Goal: Information Seeking & Learning: Learn about a topic

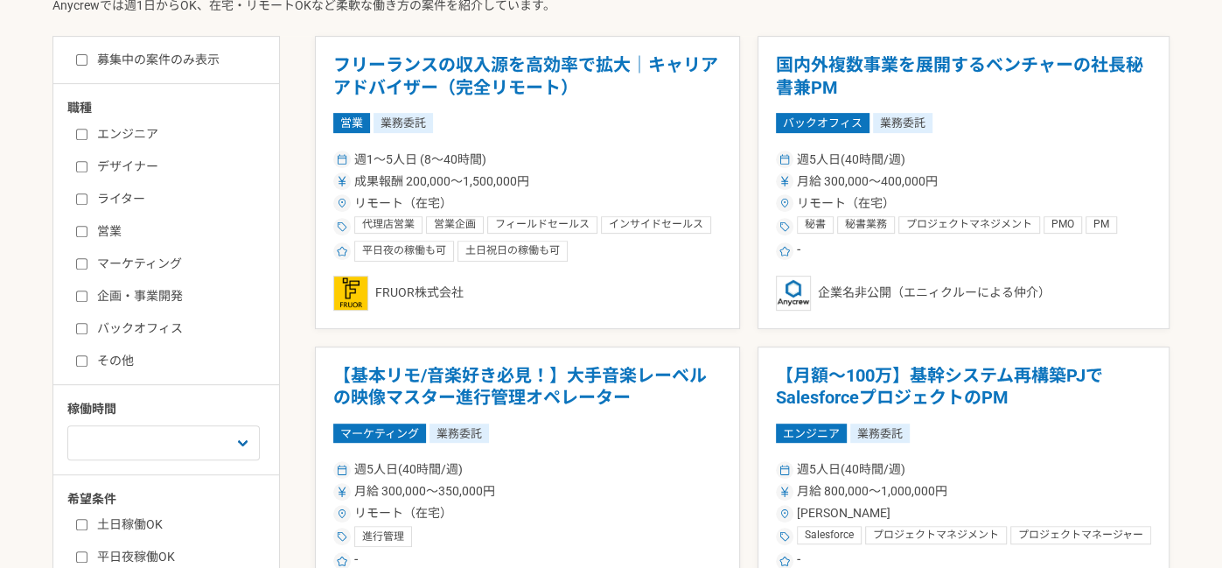
scroll to position [471, 0]
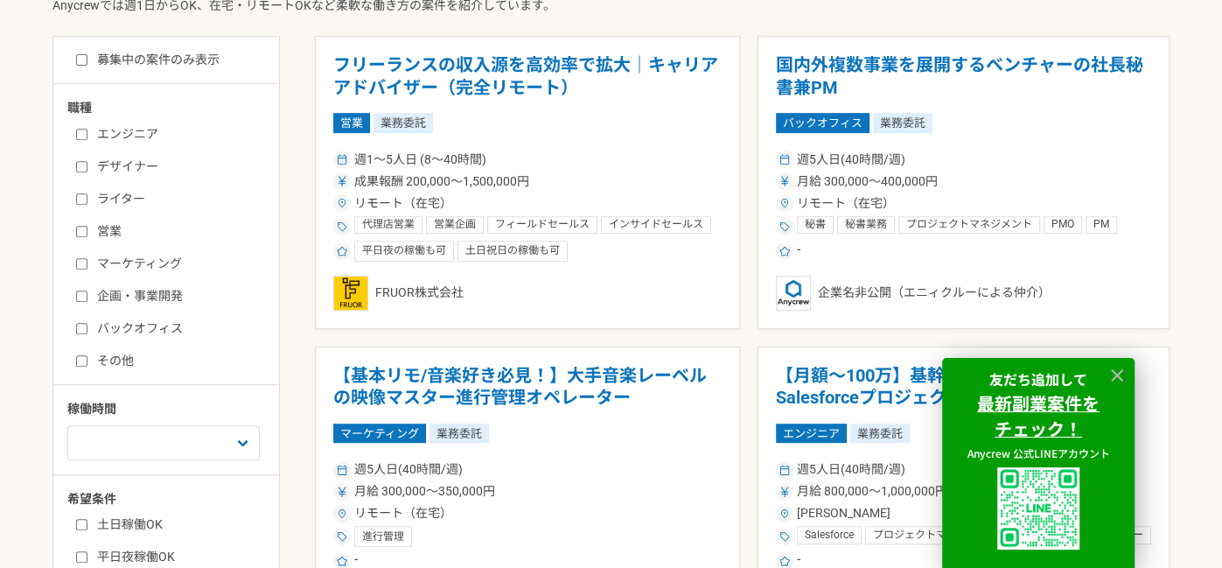
click at [126, 301] on label "企画・事業開発" at bounding box center [176, 296] width 201 height 18
click at [87, 301] on input "企画・事業開発" at bounding box center [81, 295] width 11 height 11
checkbox input "true"
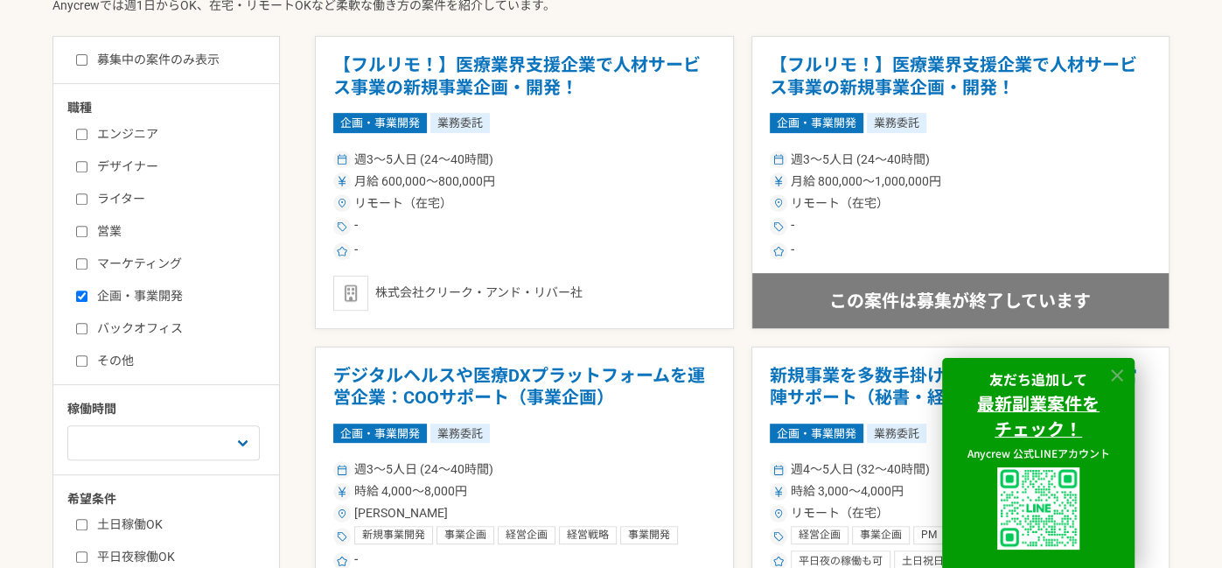
click at [1117, 375] on icon at bounding box center [1117, 375] width 12 height 12
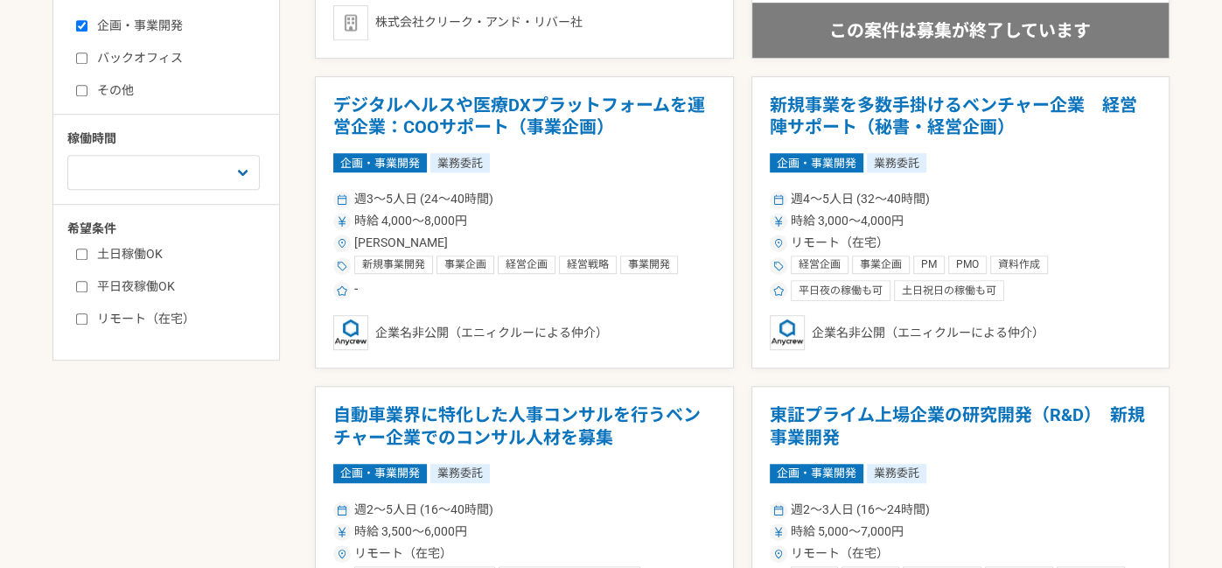
scroll to position [757, 0]
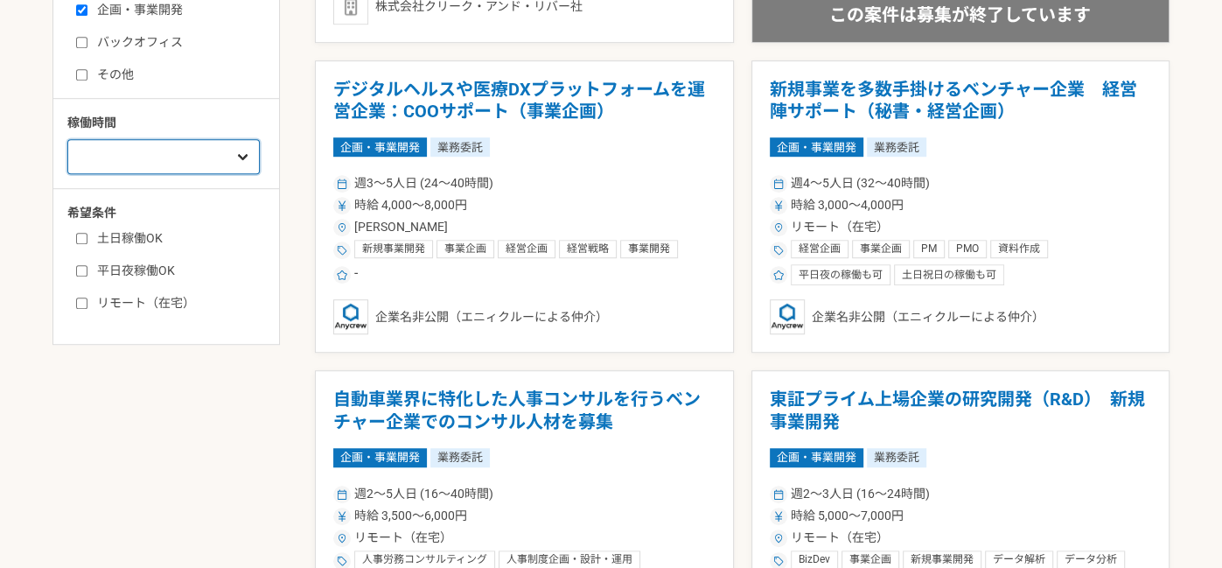
click at [185, 158] on select "週1人日（8時間）以下 週2人日（16時間）以下 週3人日（24時間）以下 週4人日（32時間）以下 週5人日（40時間）以下" at bounding box center [163, 156] width 192 height 35
select select "3"
click at [67, 139] on select "週1人日（8時間）以下 週2人日（16時間）以下 週3人日（24時間）以下 週4人日（32時間）以下 週5人日（40時間）以下" at bounding box center [163, 156] width 192 height 35
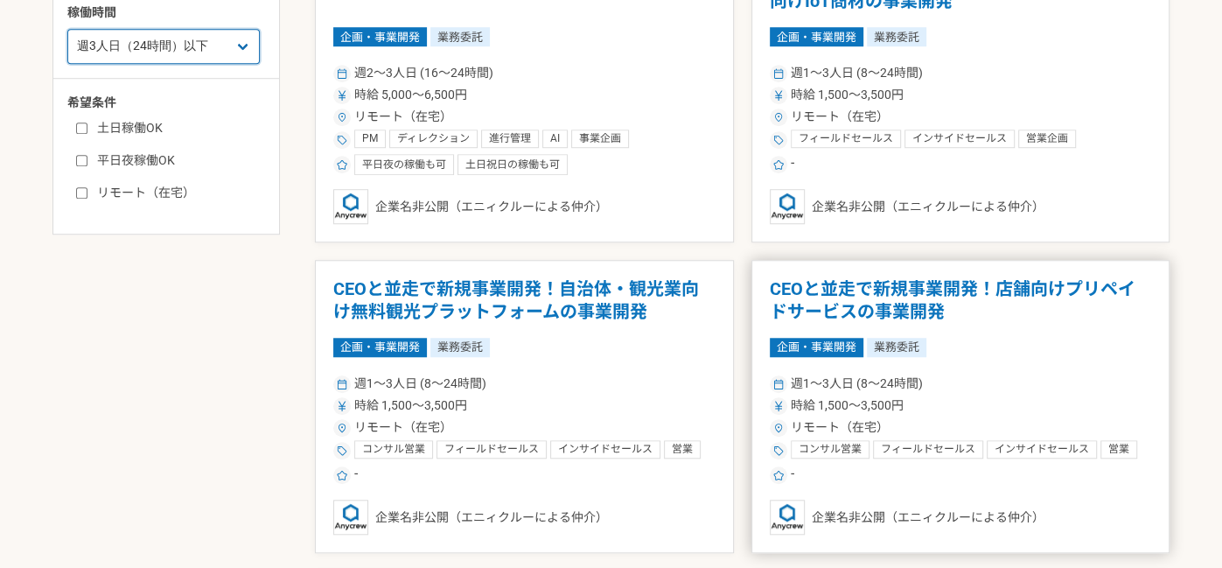
scroll to position [909, 0]
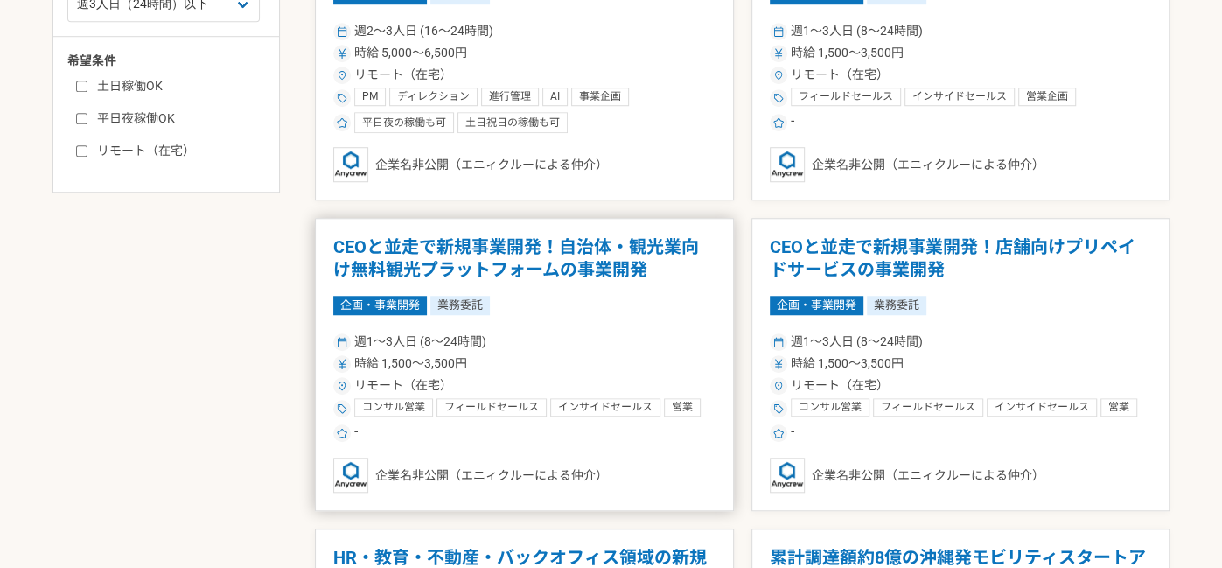
click at [529, 279] on h1 "CEOと並走で新規事業開発！自治体・観光業向け無料観光プラットフォームの事業開発" at bounding box center [524, 258] width 382 height 45
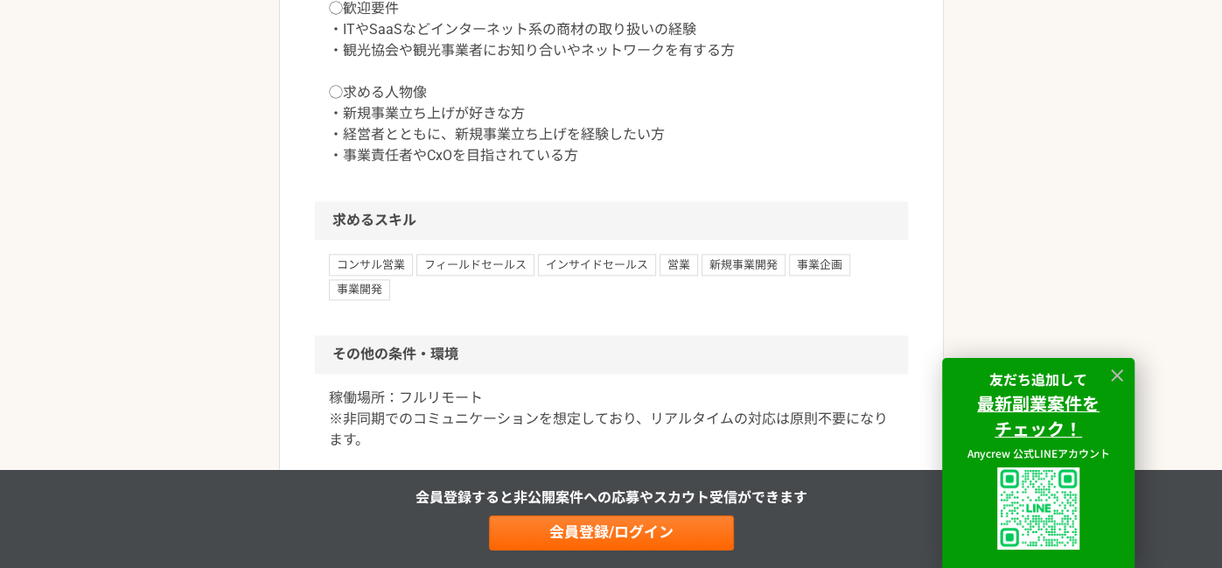
scroll to position [1698, 0]
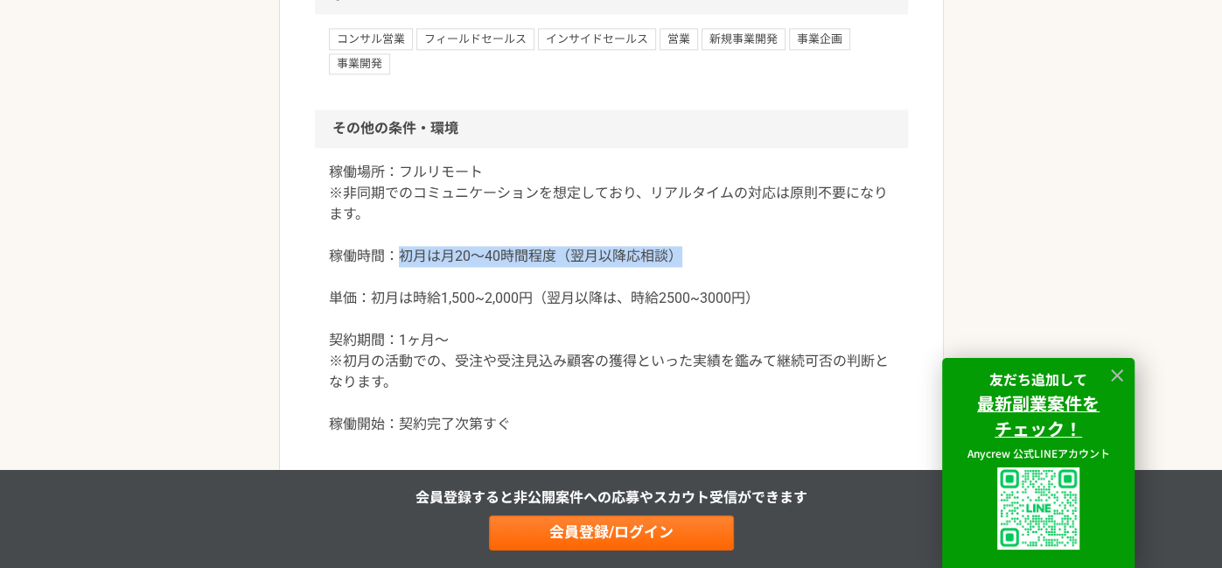
drag, startPoint x: 401, startPoint y: 301, endPoint x: 690, endPoint y: 300, distance: 289.6
click at [690, 300] on p "稼働場所：フルリモート ※非同期でのコミュニケーションを想定しており、リアルタイムの対応は原則不要になります。 稼働時間：初月は月20〜40時間程度（翌月以降…" at bounding box center [611, 298] width 565 height 273
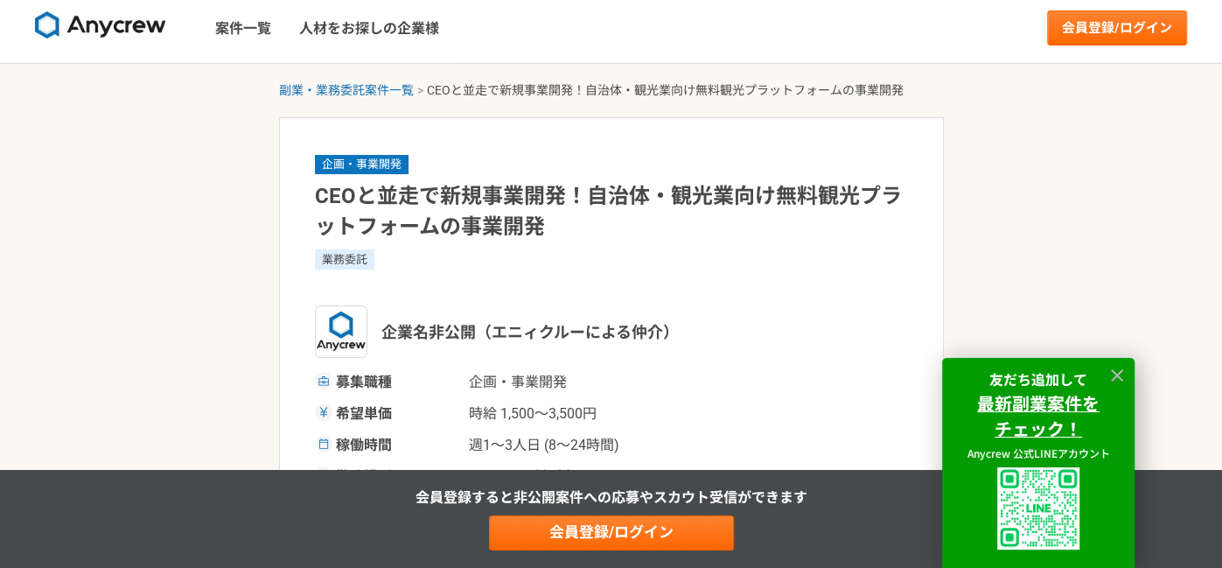
scroll to position [0, 0]
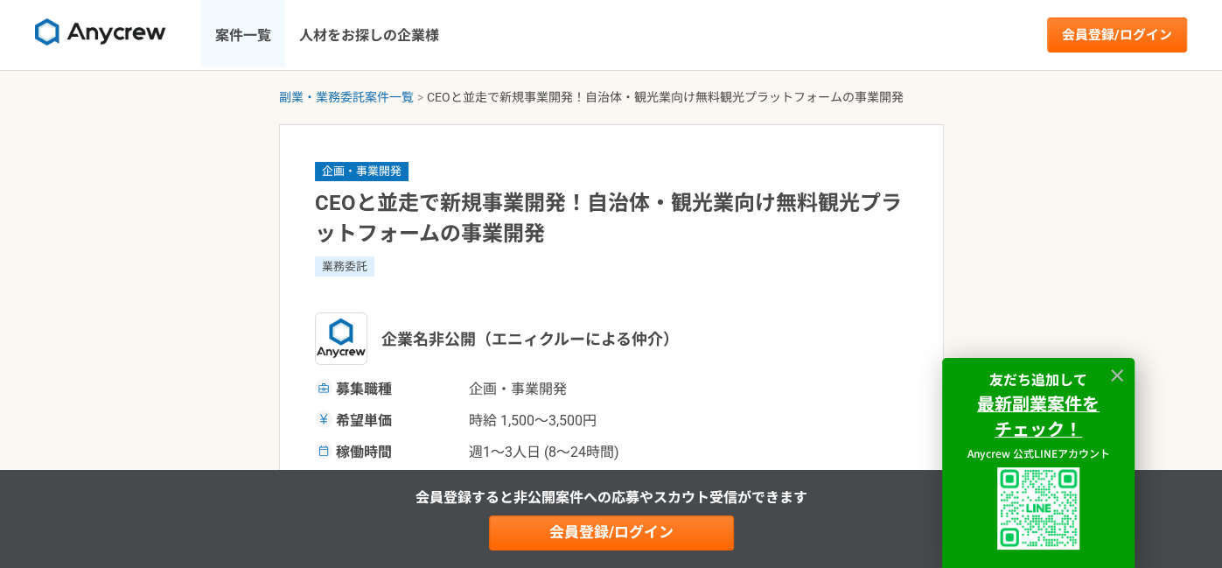
click at [244, 36] on link "案件一覧" at bounding box center [243, 35] width 84 height 70
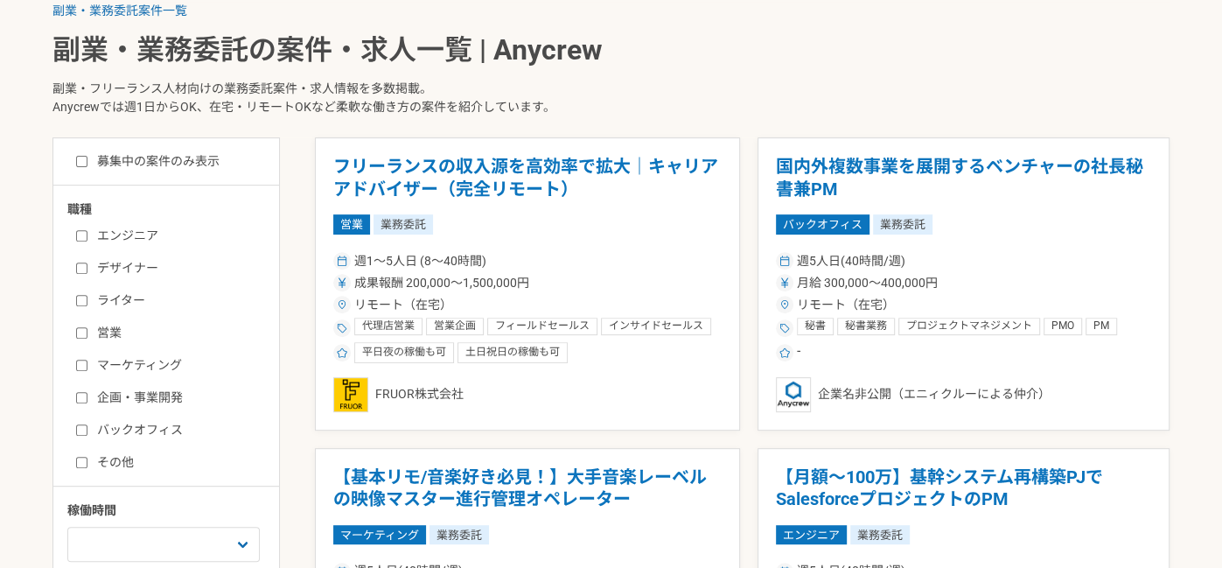
scroll to position [521, 0]
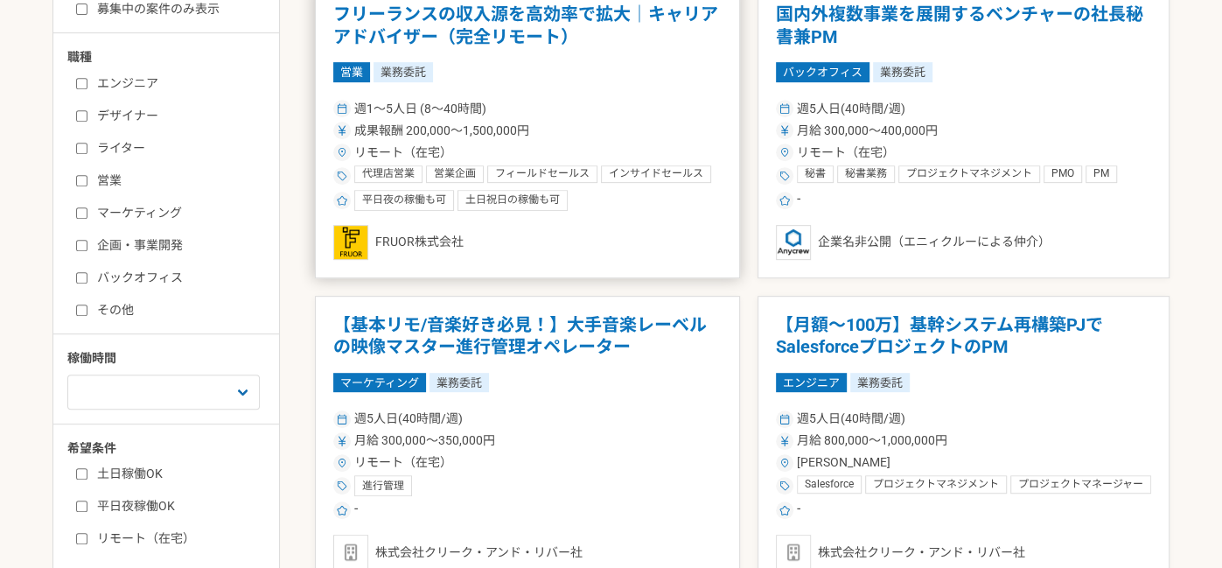
click at [541, 55] on article "フリーランスの収入源を高効率で拡大｜キャリアアドバイザー（完全リモート） 営業 業務委託 週1〜5人日 (8〜40時間) 成果報酬 200,000〜1,500…" at bounding box center [527, 131] width 425 height 293
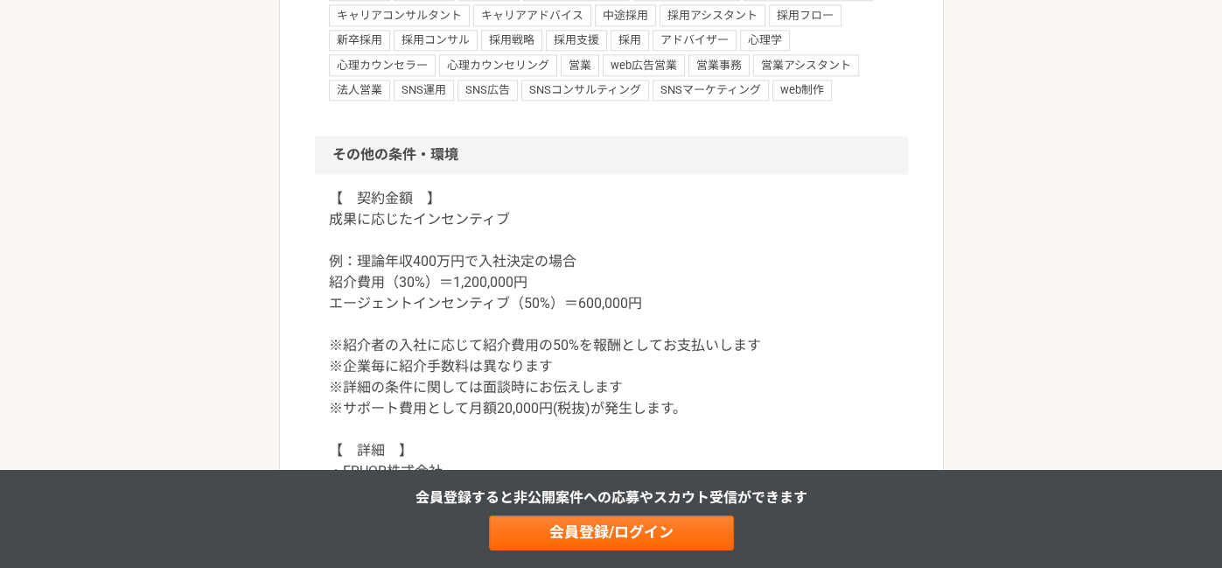
scroll to position [1753, 0]
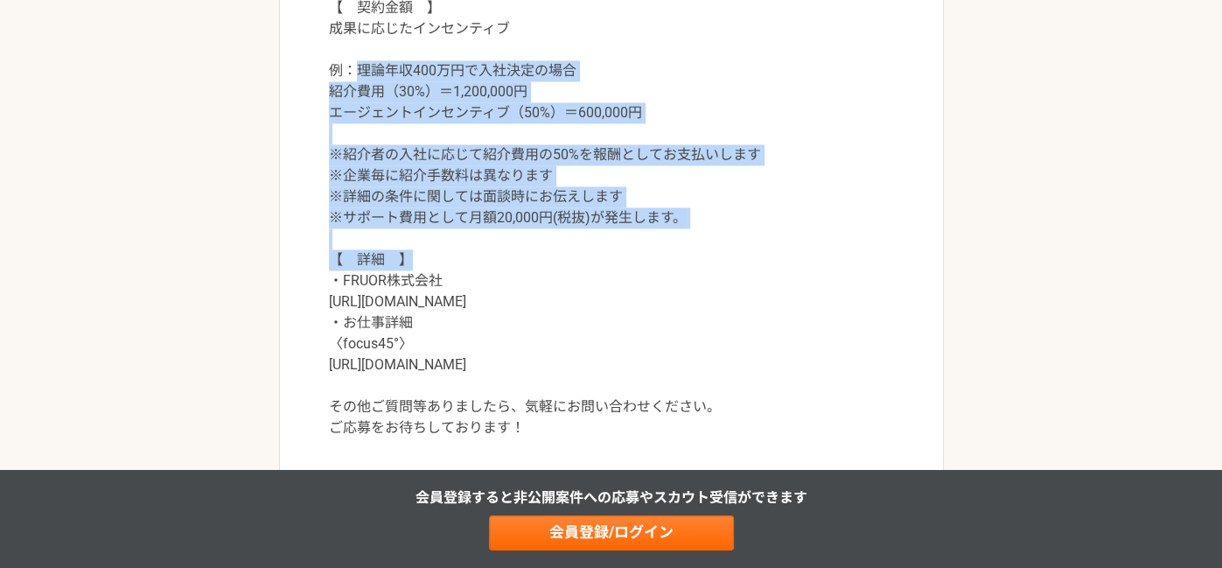
drag, startPoint x: 351, startPoint y: 74, endPoint x: 713, endPoint y: 265, distance: 409.4
click at [713, 265] on p "【　契約金額　】 成果に応じたインセンティブ 例：理論年収400万円で入社決定の場合 紹介費用（30%）＝1,200,000円 エージェントインセンティブ（5…" at bounding box center [611, 217] width 565 height 441
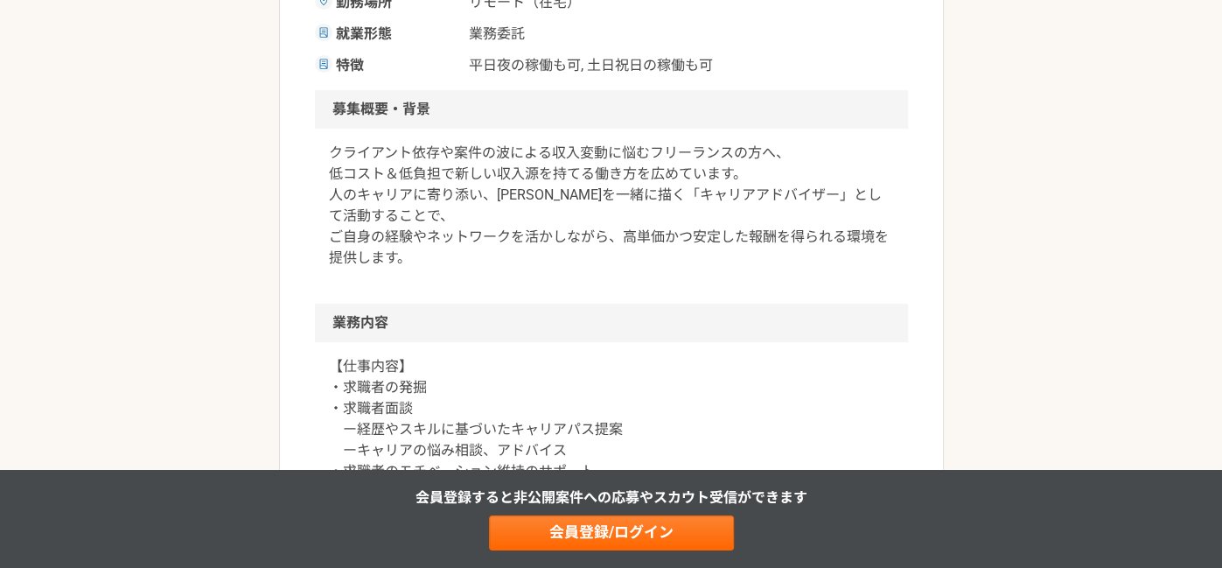
scroll to position [272, 0]
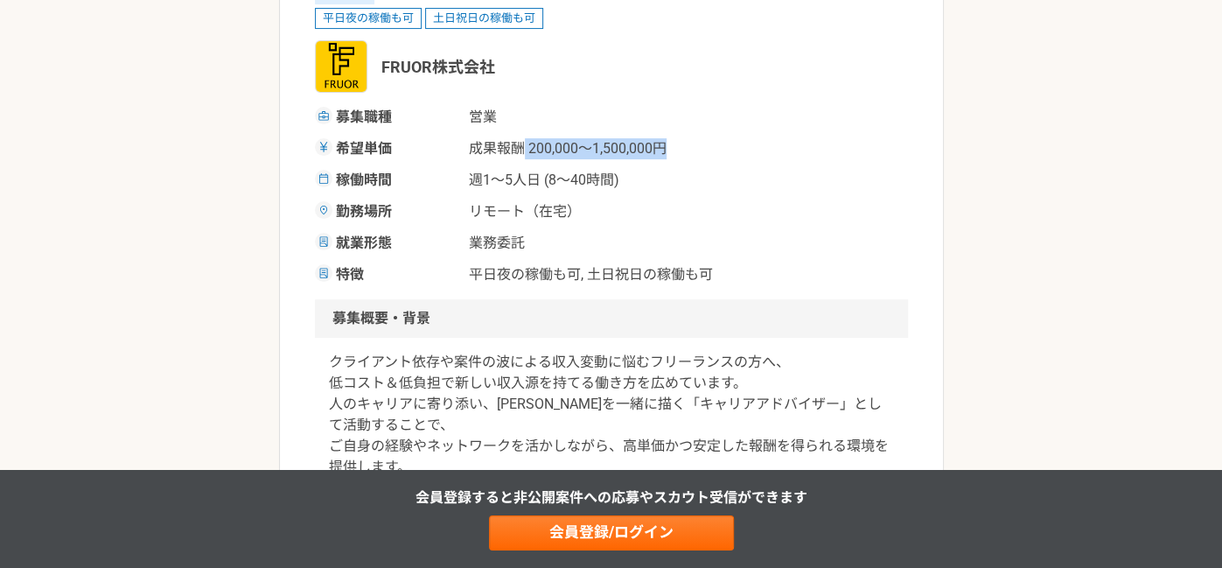
drag, startPoint x: 521, startPoint y: 148, endPoint x: 694, endPoint y: 148, distance: 172.4
click at [694, 148] on div "希望単価 成果報酬 200,000〜1,500,000円" at bounding box center [611, 148] width 593 height 21
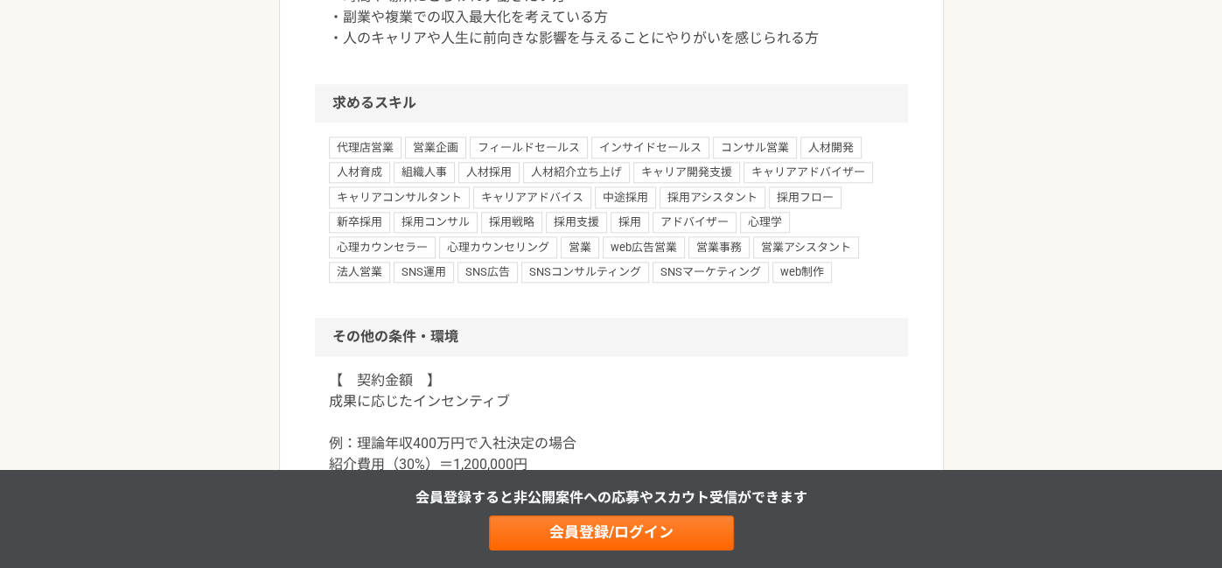
scroll to position [1683, 0]
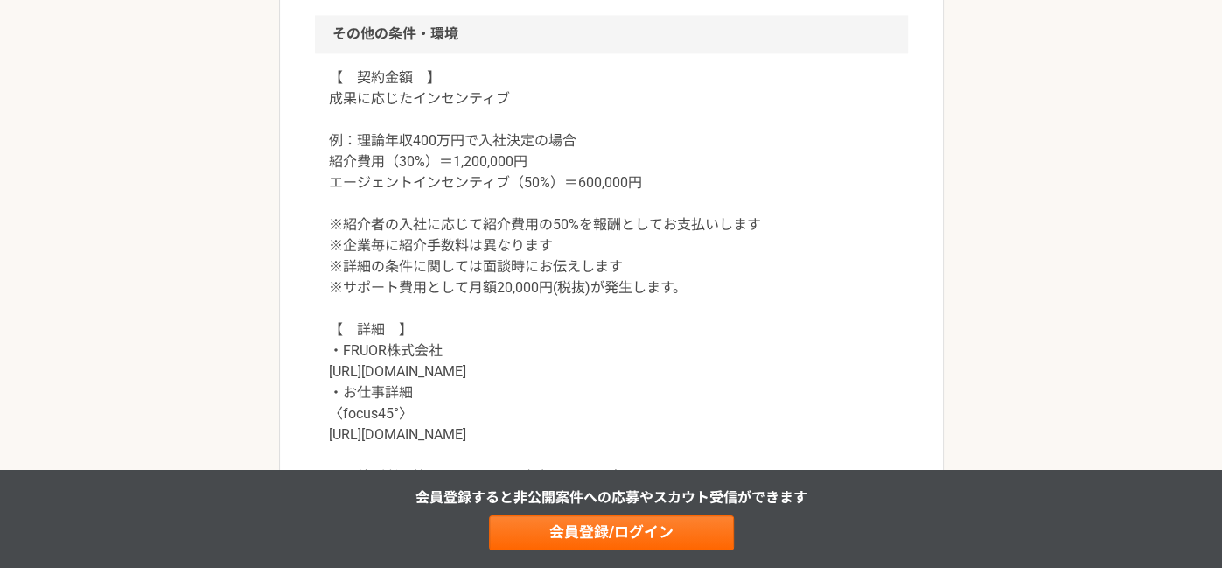
drag, startPoint x: 416, startPoint y: 135, endPoint x: 459, endPoint y: 139, distance: 44.0
click at [459, 139] on p "【　契約金額　】 成果に応じたインセンティブ 例：理論年収400万円で入社決定の場合 紹介費用（30%）＝1,200,000円 エージェントインセンティブ（5…" at bounding box center [611, 287] width 565 height 441
drag, startPoint x: 474, startPoint y: 135, endPoint x: 367, endPoint y: 136, distance: 106.8
click at [367, 136] on p "【　契約金額　】 成果に応じたインセンティブ 例：理論年収400万円で入社決定の場合 紹介費用（30%）＝1,200,000円 エージェントインセンティブ（5…" at bounding box center [611, 287] width 565 height 441
drag, startPoint x: 545, startPoint y: 157, endPoint x: 353, endPoint y: 161, distance: 191.7
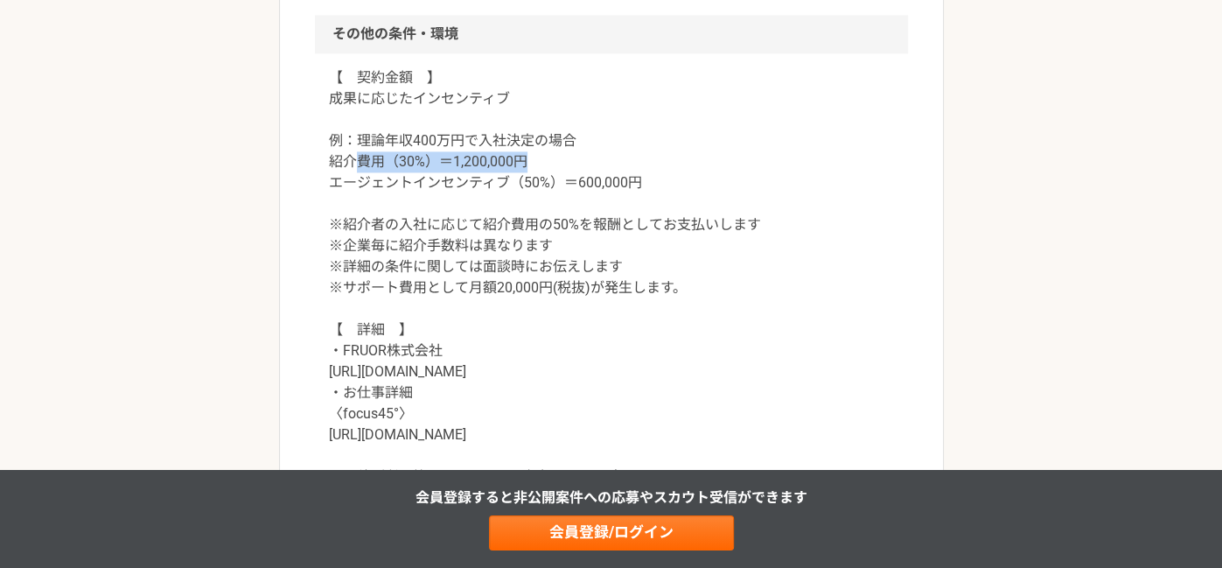
click at [353, 161] on p "【　契約金額　】 成果に応じたインセンティブ 例：理論年収400万円で入社決定の場合 紹介費用（30%）＝1,200,000円 エージェントインセンティブ（5…" at bounding box center [611, 287] width 565 height 441
drag, startPoint x: 626, startPoint y: 178, endPoint x: 572, endPoint y: 178, distance: 54.2
click at [572, 178] on p "【　契約金額　】 成果に応じたインセンティブ 例：理論年収400万円で入社決定の場合 紹介費用（30%）＝1,200,000円 エージェントインセンティブ（5…" at bounding box center [611, 287] width 565 height 441
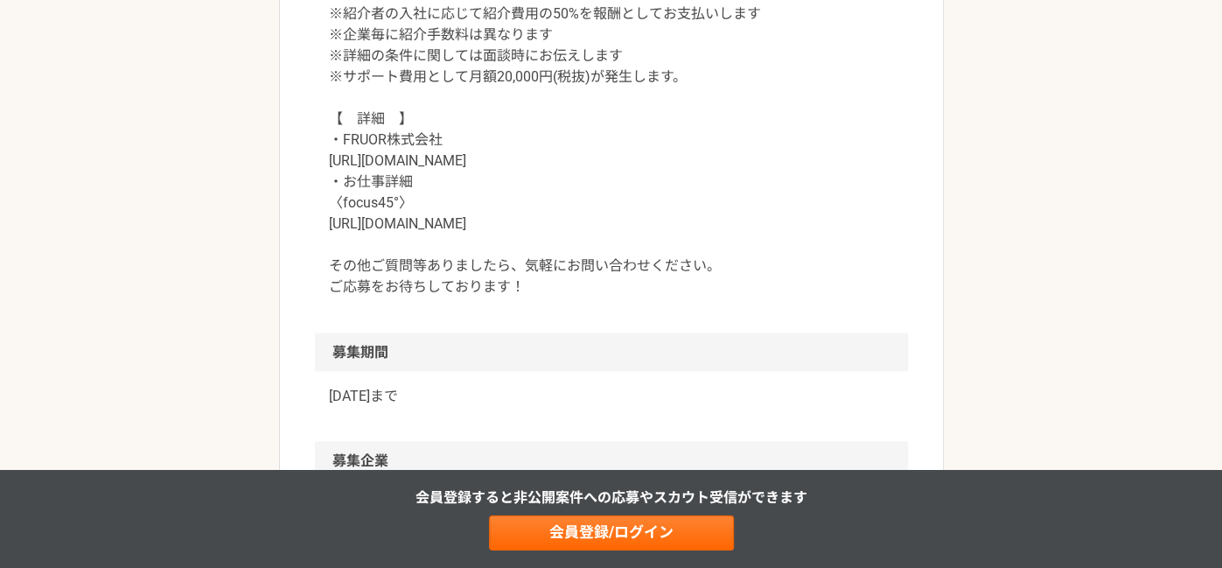
scroll to position [1894, 0]
drag, startPoint x: 519, startPoint y: 238, endPoint x: 336, endPoint y: 226, distance: 183.3
click at [336, 226] on p "【　契約金額　】 成果に応じたインセンティブ 例：理論年収400万円で入社決定の場合 紹介費用（30%）＝1,200,000円 エージェントインセンティブ（5…" at bounding box center [611, 76] width 565 height 441
click at [345, 225] on p "【　契約金額　】 成果に応じたインセンティブ 例：理論年収400万円で入社決定の場合 紹介費用（30%）＝1,200,000円 エージェントインセンティブ（5…" at bounding box center [611, 76] width 565 height 441
drag, startPoint x: 321, startPoint y: 221, endPoint x: 521, endPoint y: 221, distance: 199.5
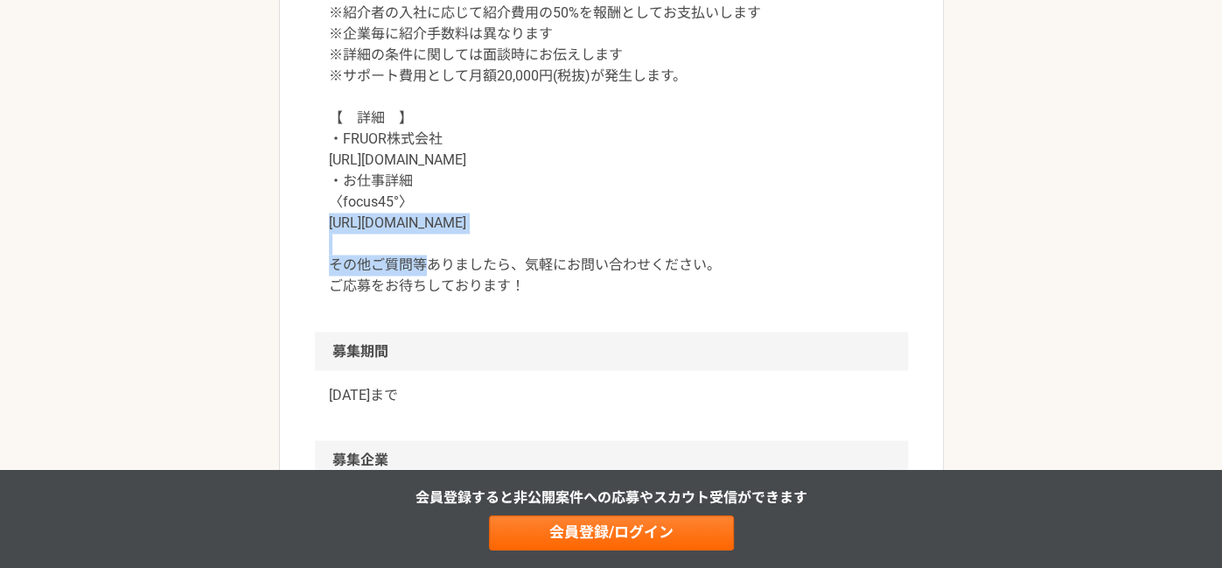
click at [521, 221] on div "【　契約金額　】 成果に応じたインセンティブ 例：理論年収400万円で入社決定の場合 紹介費用（30%）＝1,200,000円 エージェントインセンティブ（5…" at bounding box center [611, 87] width 593 height 490
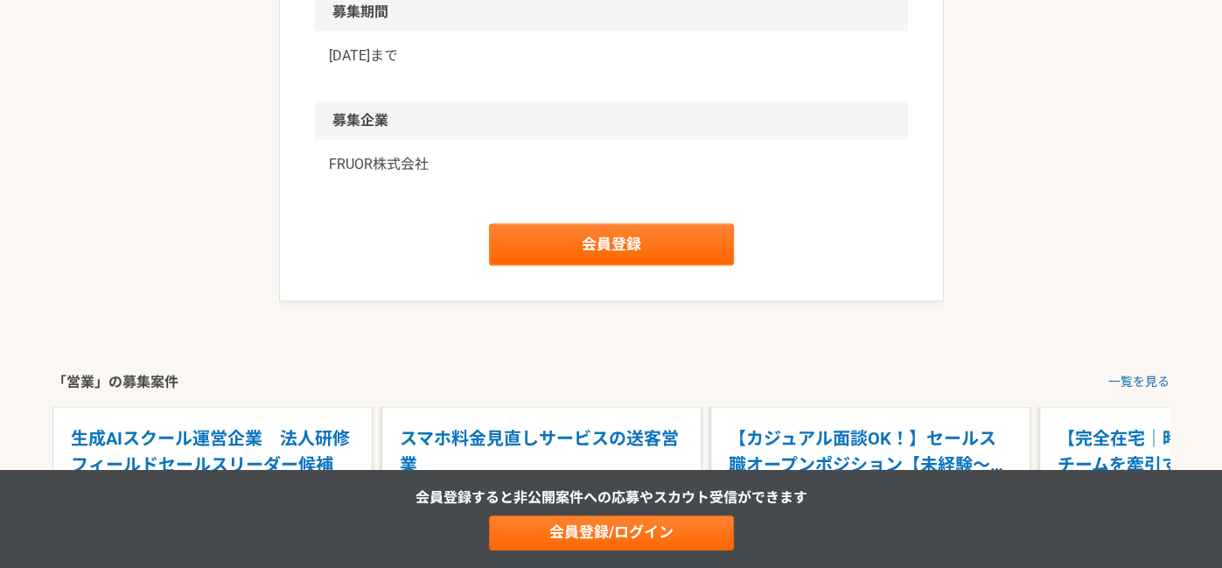
scroll to position [2377, 0]
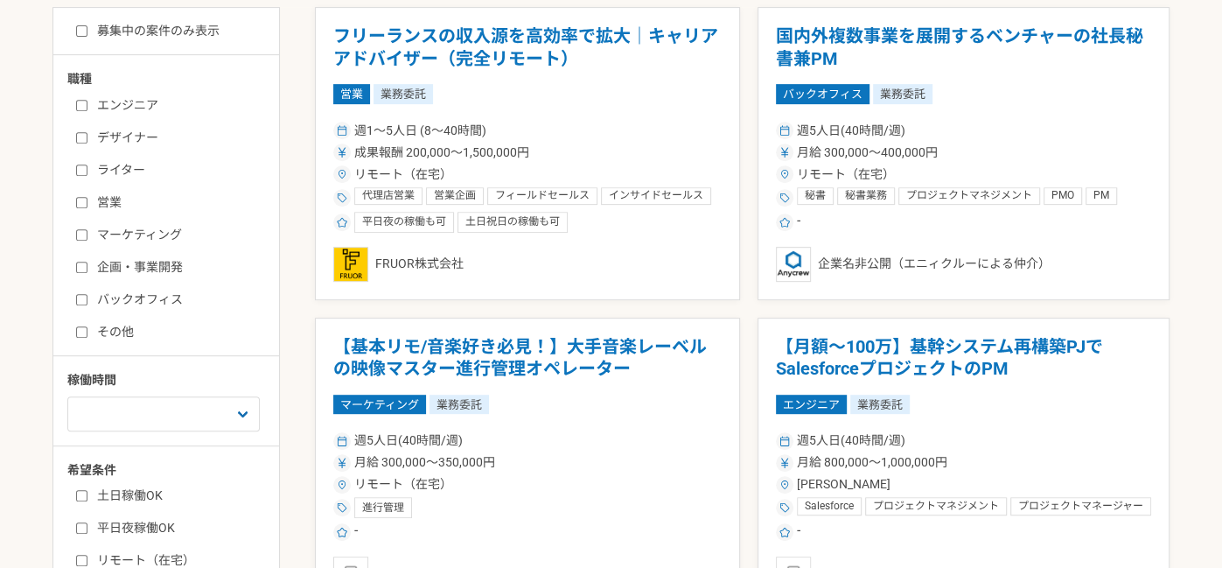
scroll to position [500, 0]
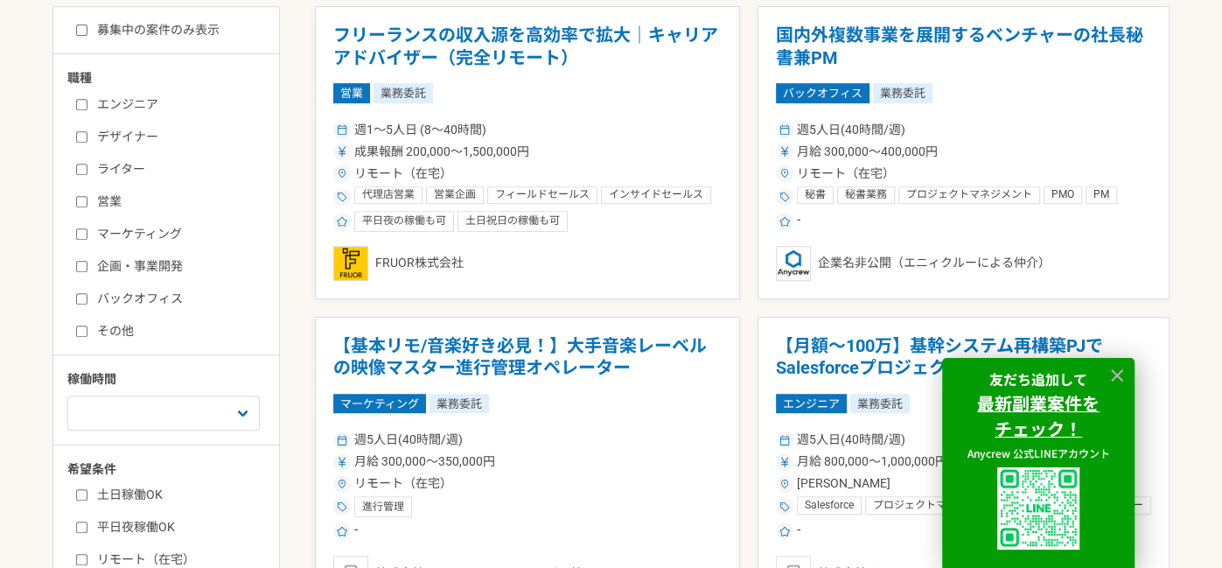
click at [80, 262] on input "企画・事業開発" at bounding box center [81, 266] width 11 height 11
checkbox input "true"
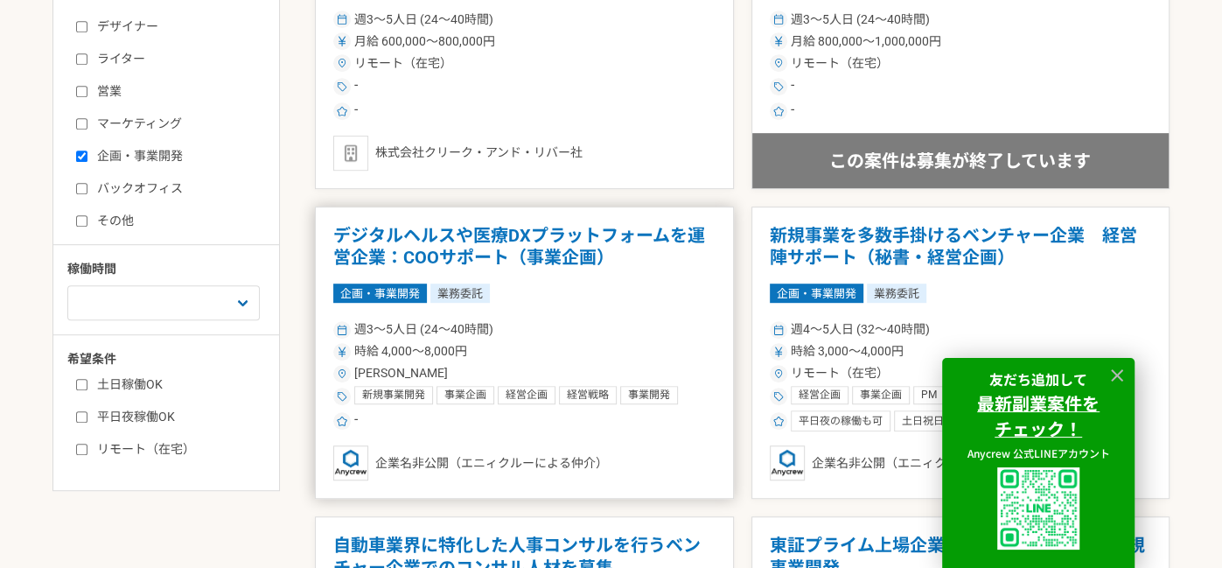
scroll to position [610, 0]
click at [581, 257] on h1 "デジタルヘルスや医療DXプラットフォームを運営企業：COOサポート（事業企画）" at bounding box center [524, 248] width 382 height 45
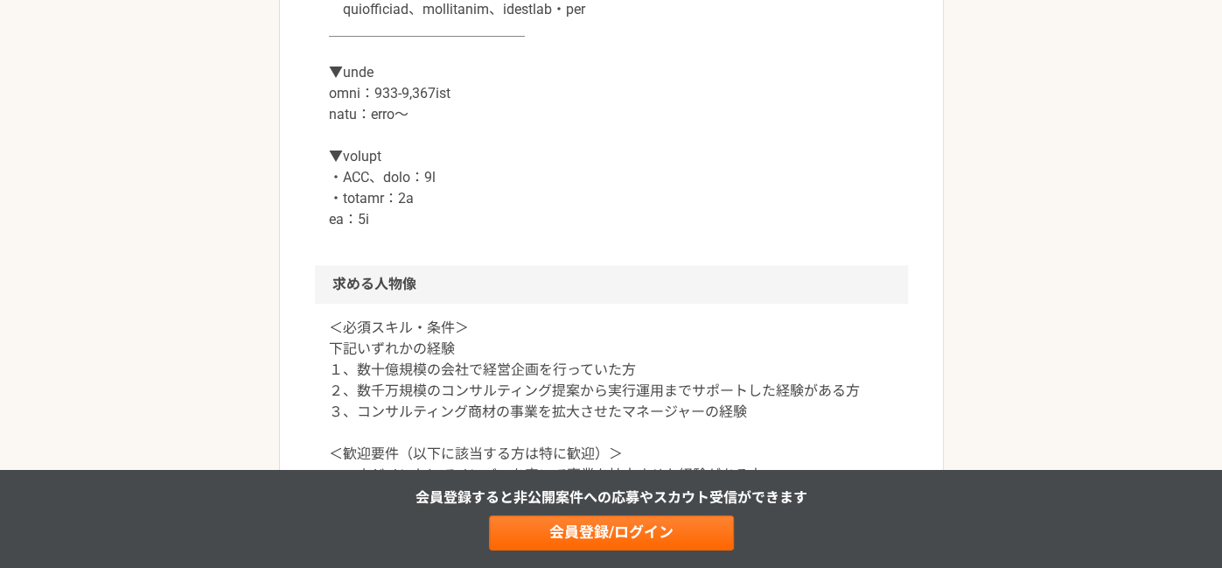
scroll to position [1314, 0]
